Goal: Use online tool/utility

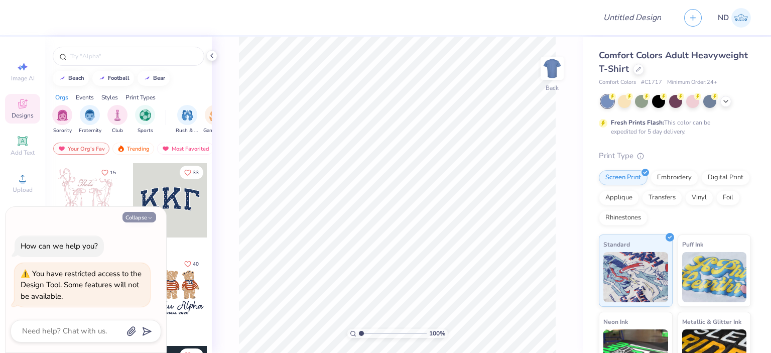
click at [148, 222] on button "Collapse" at bounding box center [139, 217] width 34 height 11
type textarea "x"
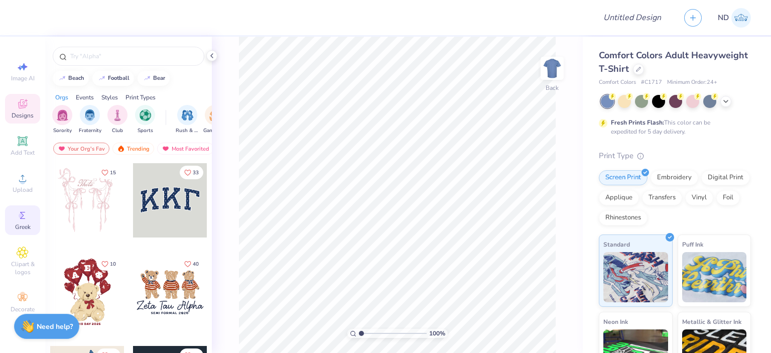
click at [24, 216] on icon at bounding box center [23, 215] width 12 height 12
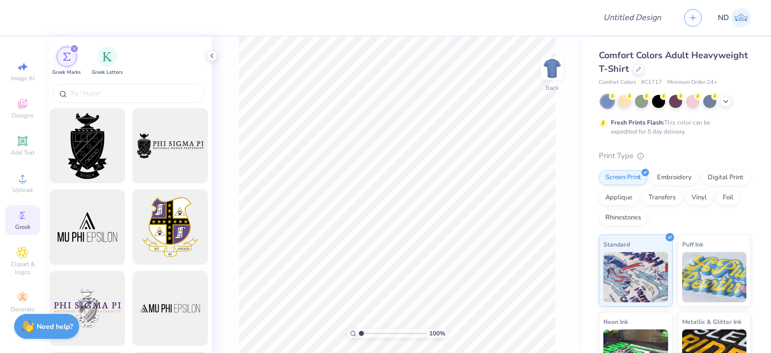
click at [73, 47] on icon "filter for Greek Marks" at bounding box center [74, 48] width 3 height 3
click at [75, 50] on icon "filter for Greek Marks" at bounding box center [74, 49] width 4 height 4
click at [102, 56] on img "filter for Greek Letters" at bounding box center [107, 56] width 10 height 10
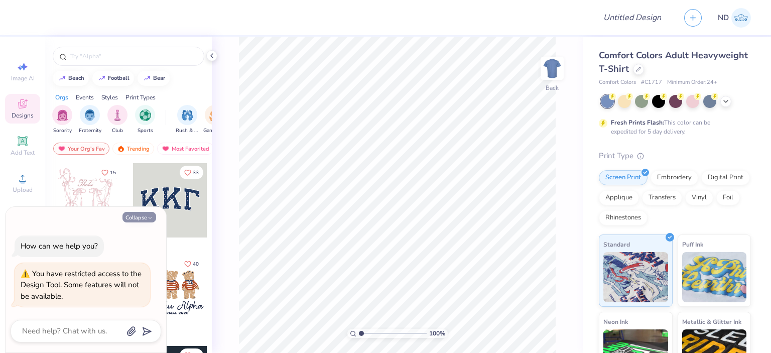
click at [138, 216] on button "Collapse" at bounding box center [139, 217] width 34 height 11
type textarea "x"
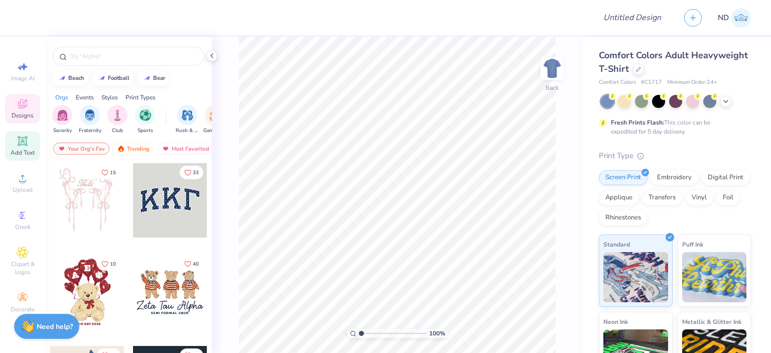
click at [21, 144] on icon at bounding box center [23, 141] width 8 height 8
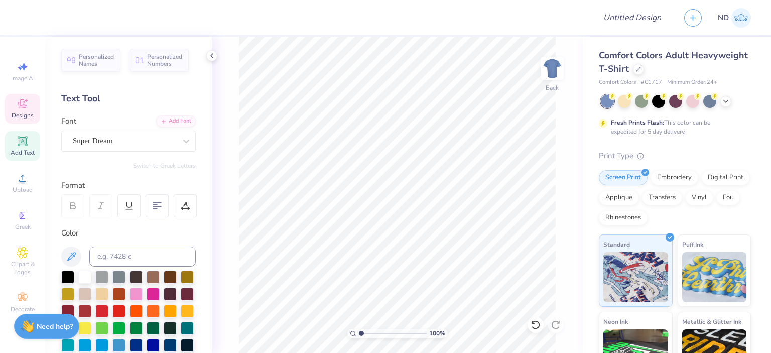
click at [22, 104] on icon at bounding box center [23, 104] width 12 height 12
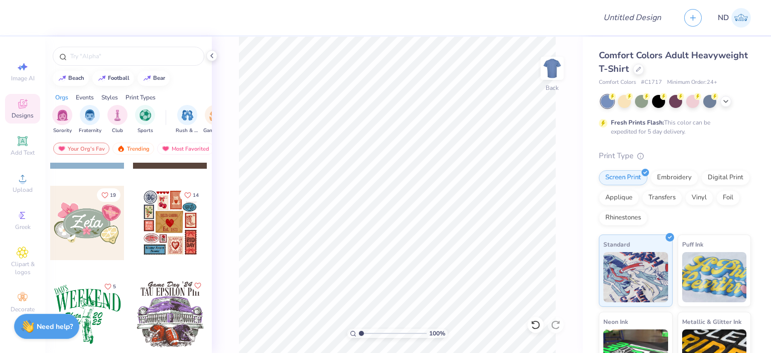
scroll to position [452, 0]
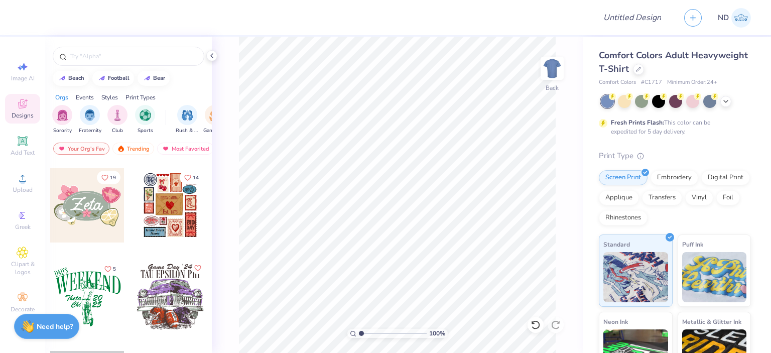
click at [80, 204] on div at bounding box center [87, 205] width 74 height 74
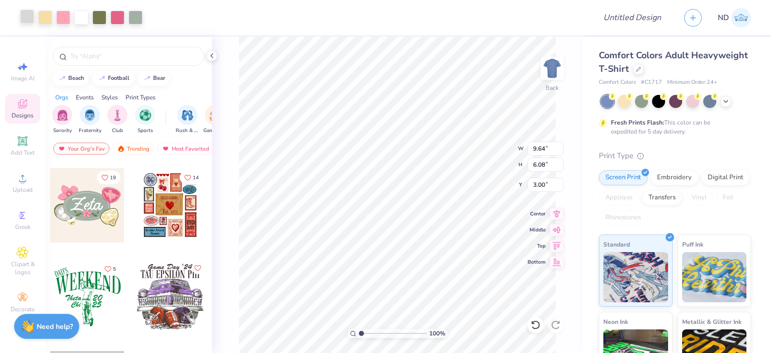
click at [26, 21] on div at bounding box center [27, 17] width 14 height 14
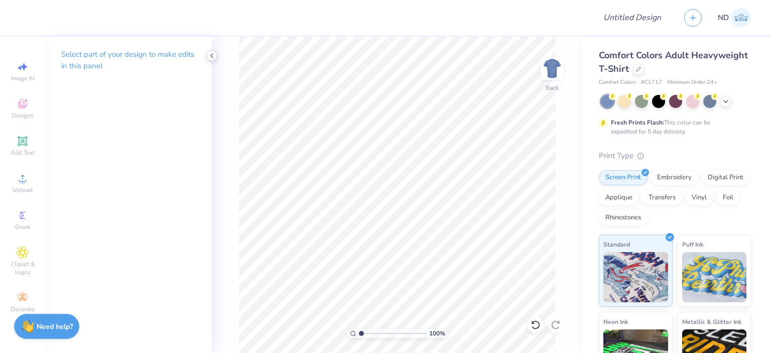
click at [212, 55] on polyline at bounding box center [212, 56] width 2 height 4
